Goal: Task Accomplishment & Management: Manage account settings

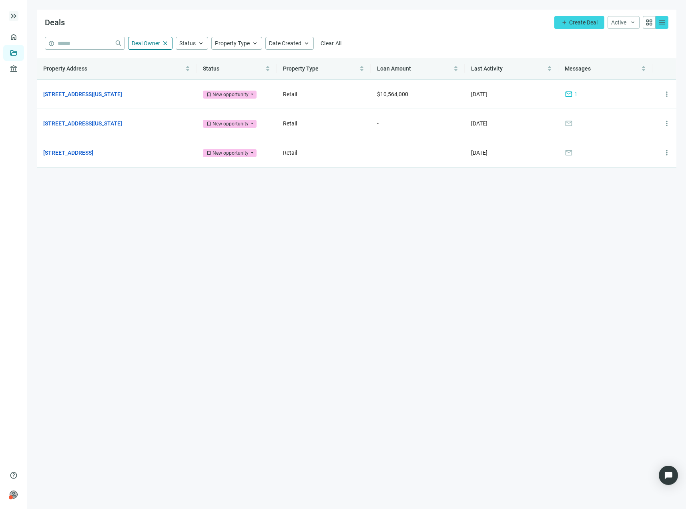
click at [12, 11] on span "keyboard_double_arrow_right" at bounding box center [14, 16] width 10 height 10
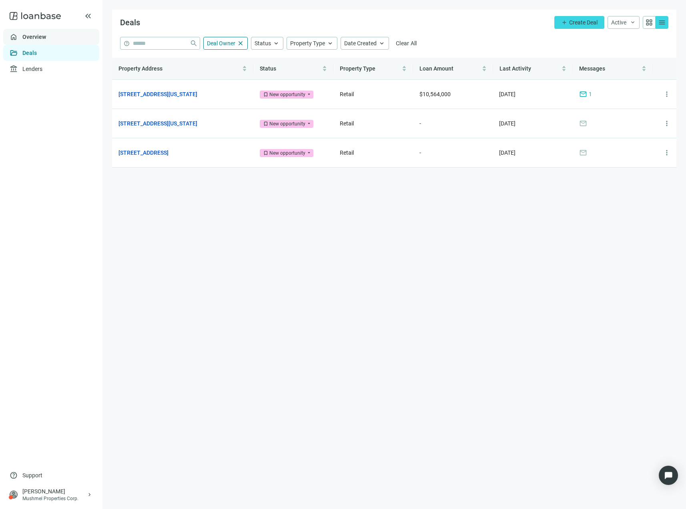
click at [22, 35] on link "Overview" at bounding box center [34, 37] width 24 height 6
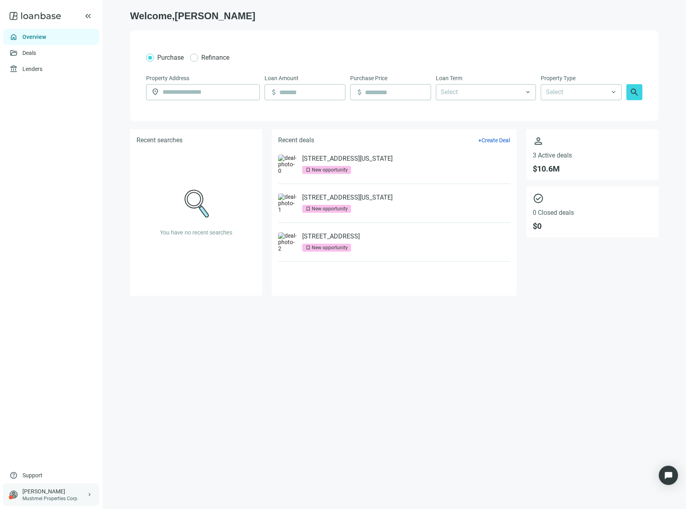
click at [34, 489] on div "[PERSON_NAME]" at bounding box center [54, 491] width 64 height 8
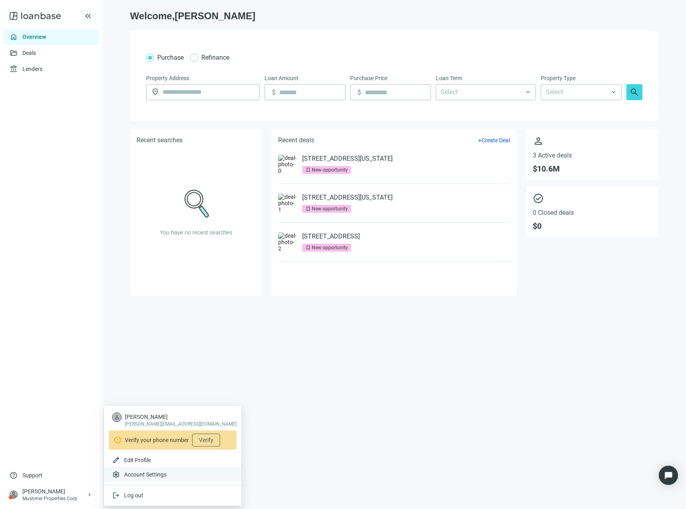
click at [131, 473] on span "Account Settings" at bounding box center [145, 474] width 42 height 8
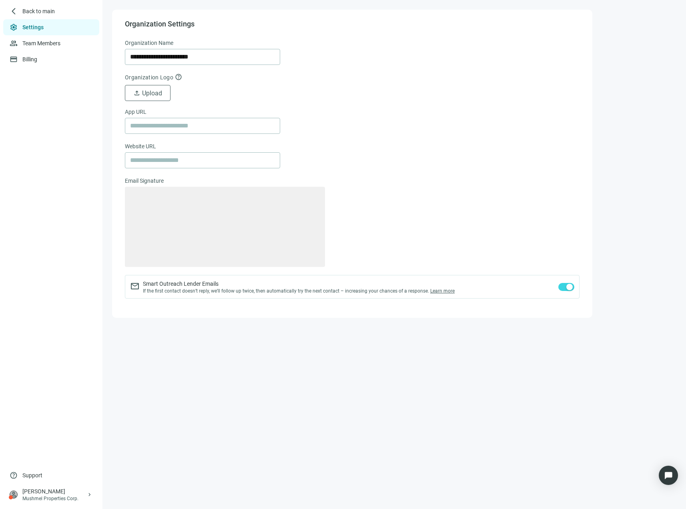
type textarea "**********"
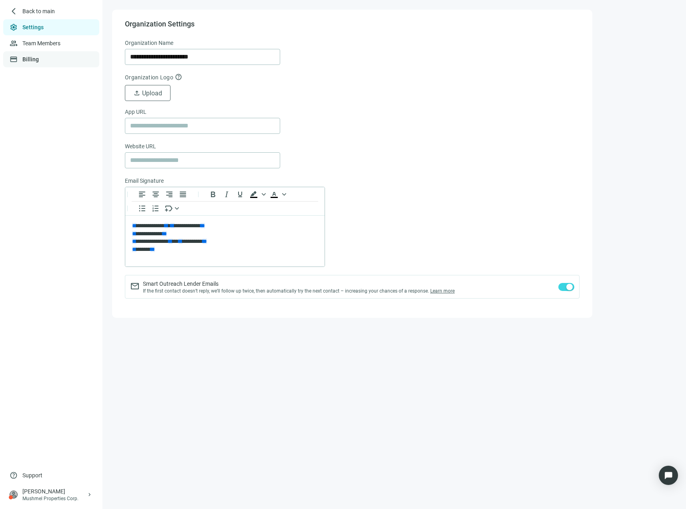
click at [39, 56] on link "Billing" at bounding box center [30, 59] width 16 height 6
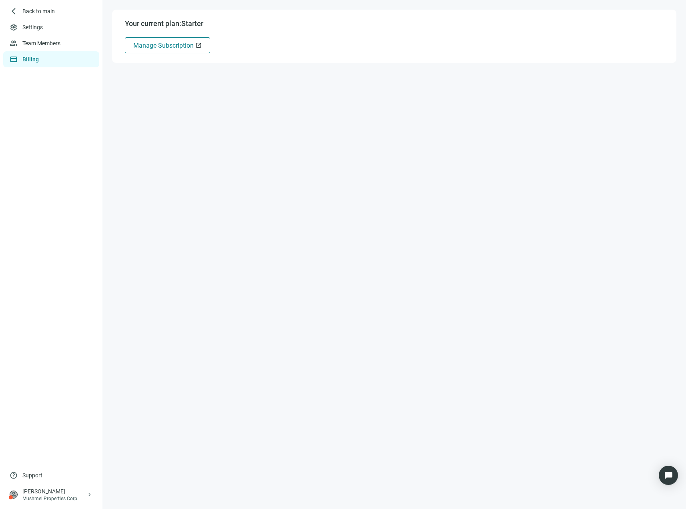
click at [159, 42] on span "Manage Subscription" at bounding box center [163, 46] width 60 height 8
